Goal: Navigation & Orientation: Find specific page/section

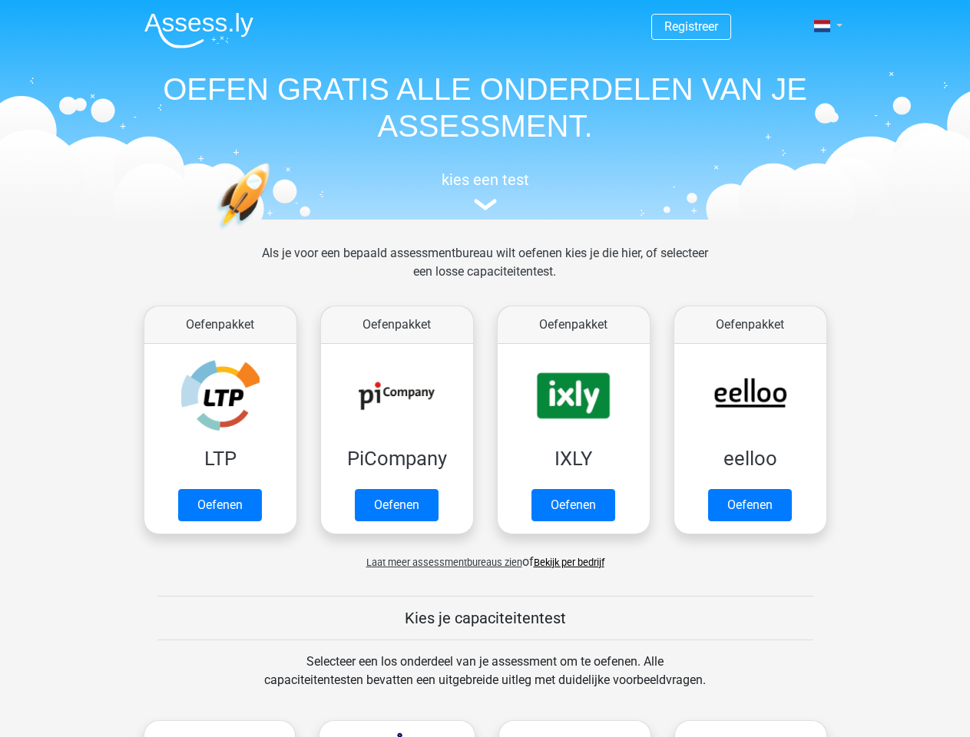
click at [823, 26] on span at bounding box center [822, 26] width 16 height 12
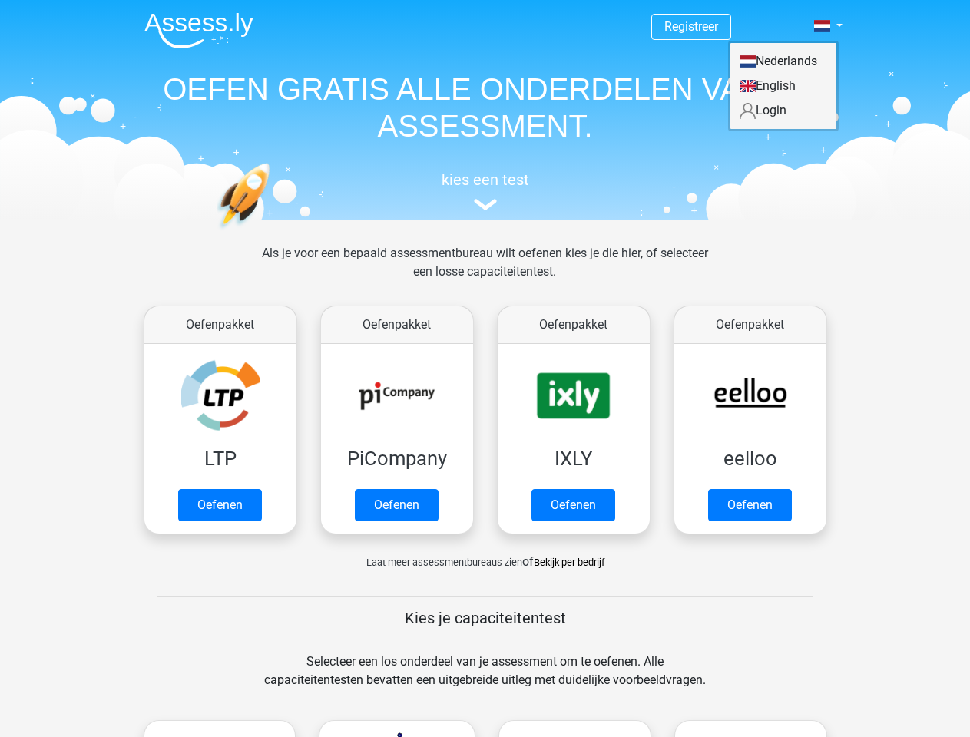
click at [440, 562] on span "Laat meer assessmentbureaus zien" at bounding box center [444, 563] width 156 height 12
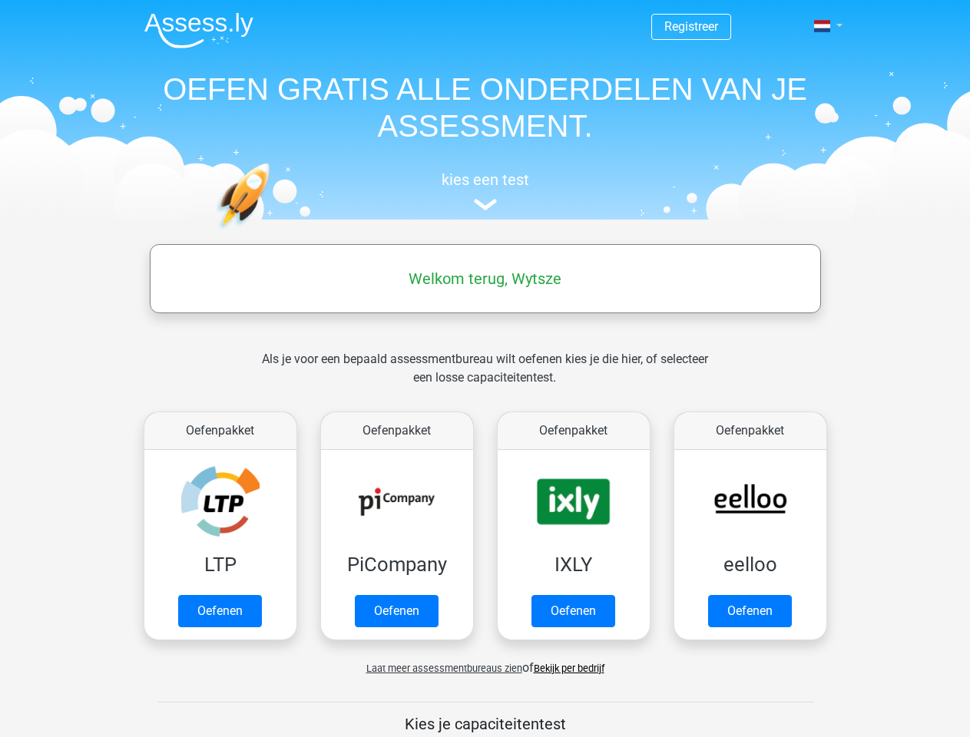
click at [823, 26] on span at bounding box center [822, 26] width 16 height 12
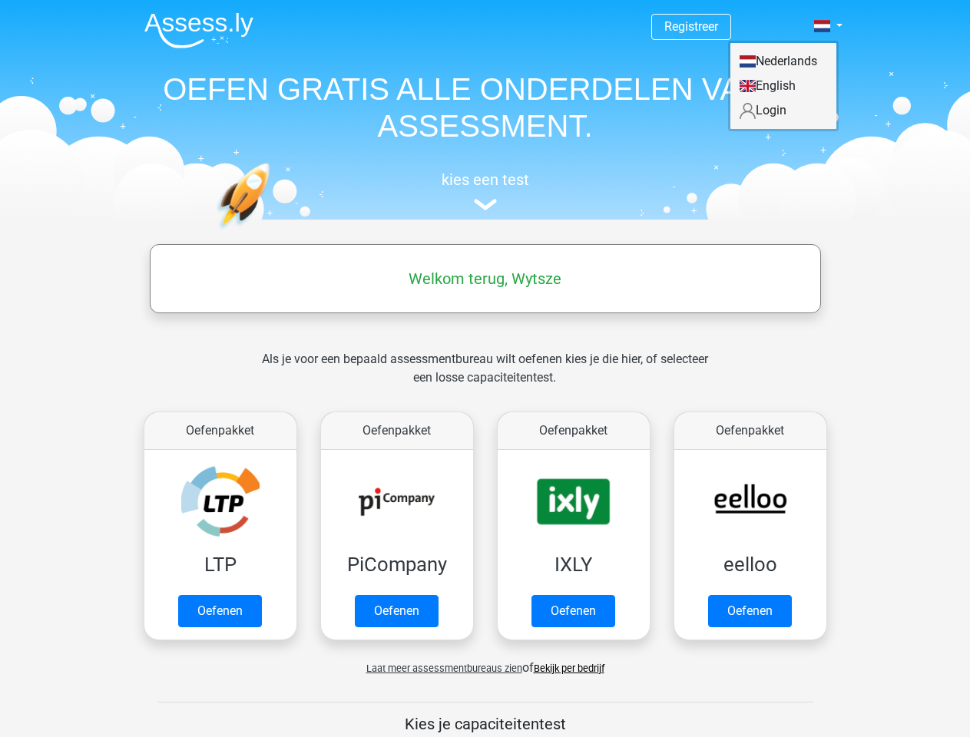
click at [440, 668] on span "Laat meer assessmentbureaus zien" at bounding box center [444, 669] width 156 height 12
